Goal: Navigation & Orientation: Find specific page/section

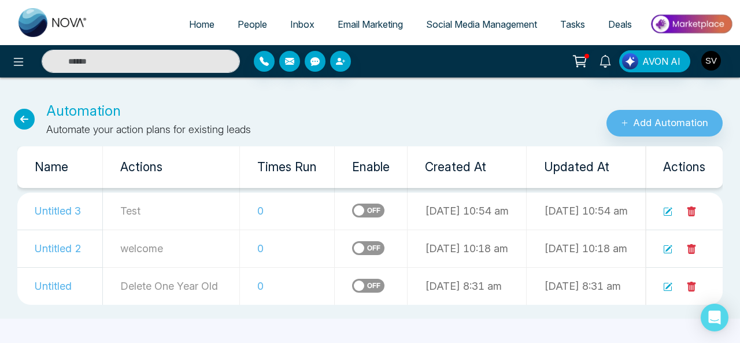
click at [199, 23] on span "Home" at bounding box center [201, 24] width 25 height 12
select select "*"
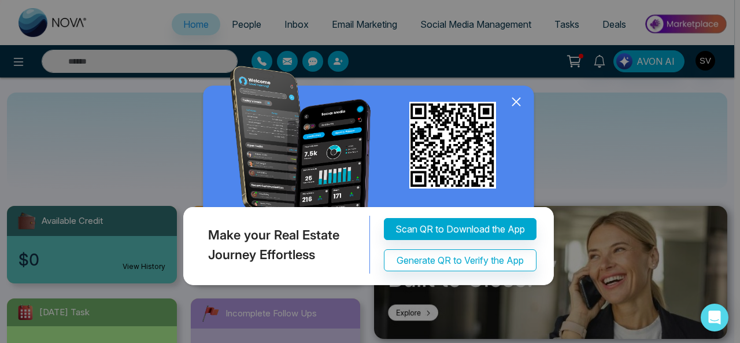
click at [512, 103] on icon at bounding box center [516, 101] width 17 height 17
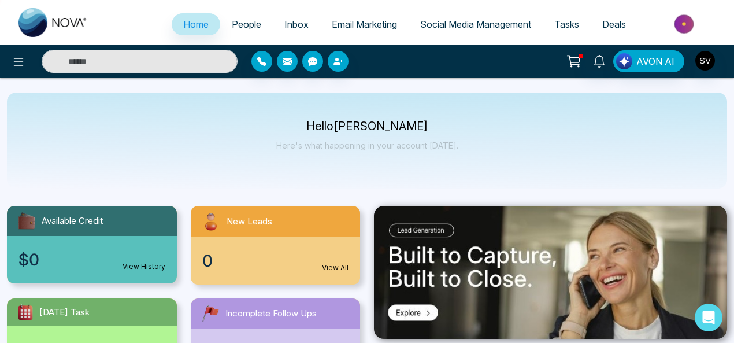
click at [232, 20] on span "People" at bounding box center [246, 24] width 29 height 12
